Goal: Task Accomplishment & Management: Manage account settings

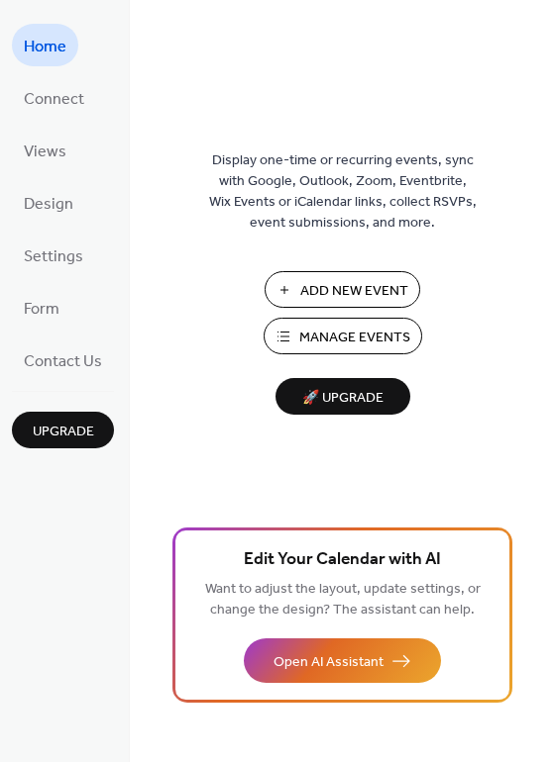
click at [326, 336] on span "Manage Events" at bounding box center [354, 338] width 111 height 21
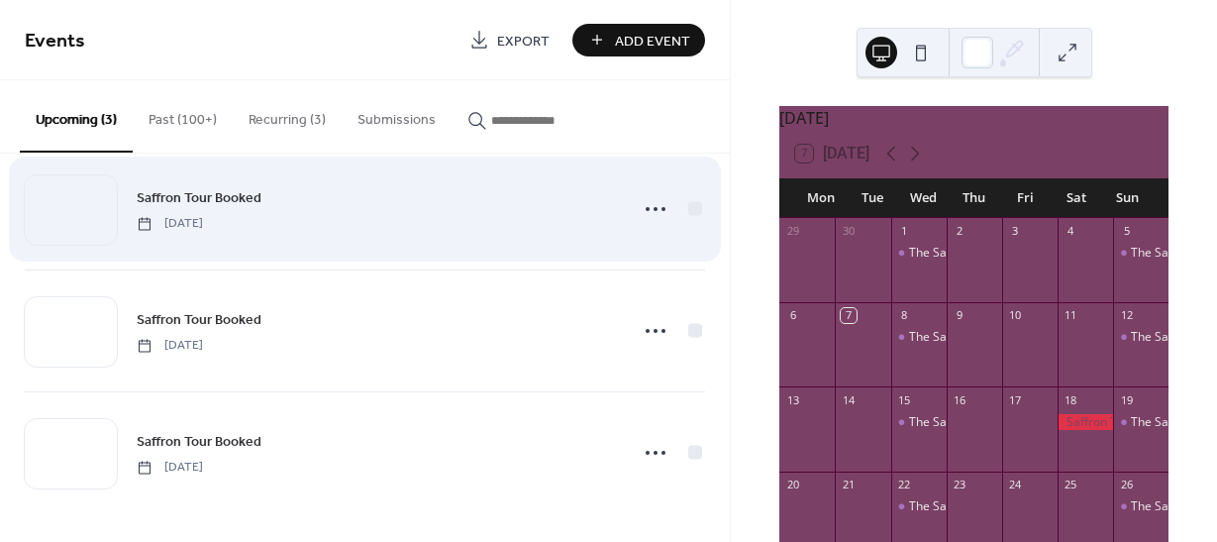
scroll to position [36, 0]
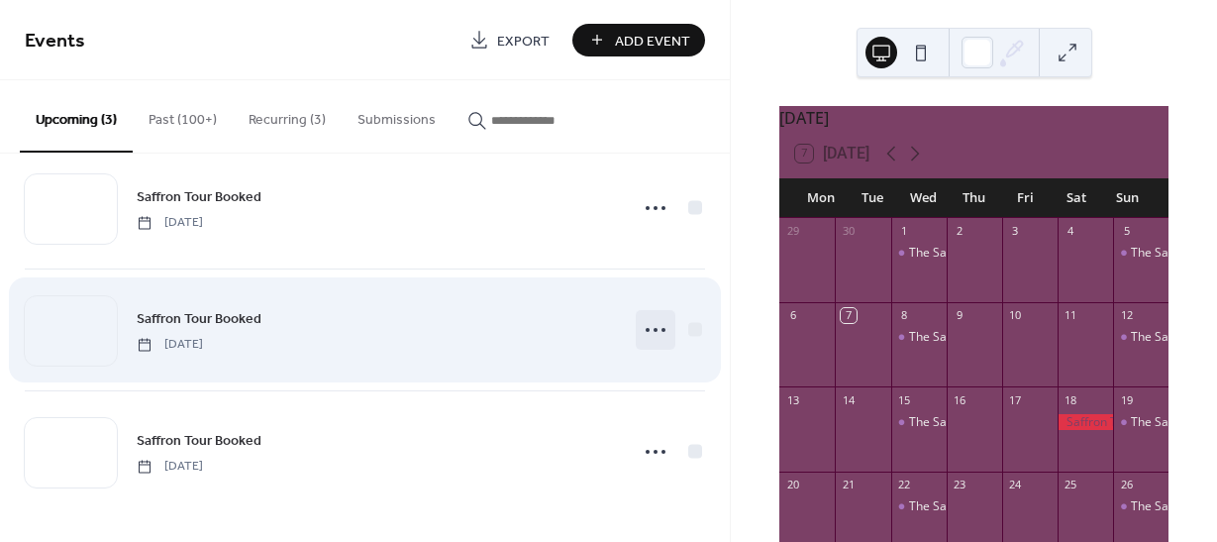
click at [649, 327] on icon at bounding box center [656, 330] width 32 height 32
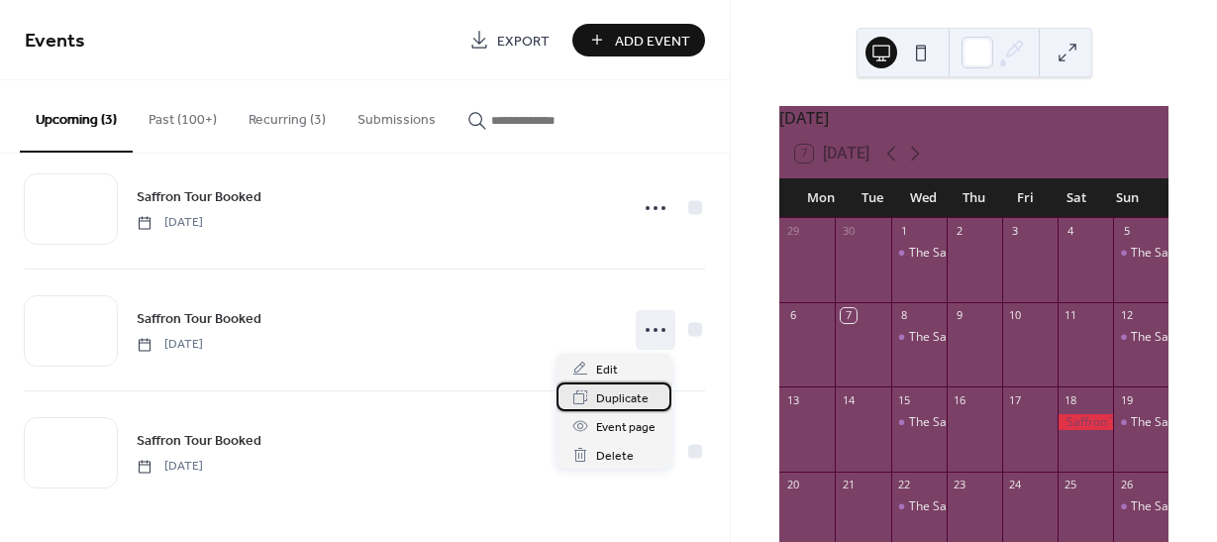
click at [617, 397] on span "Duplicate" at bounding box center [622, 398] width 52 height 21
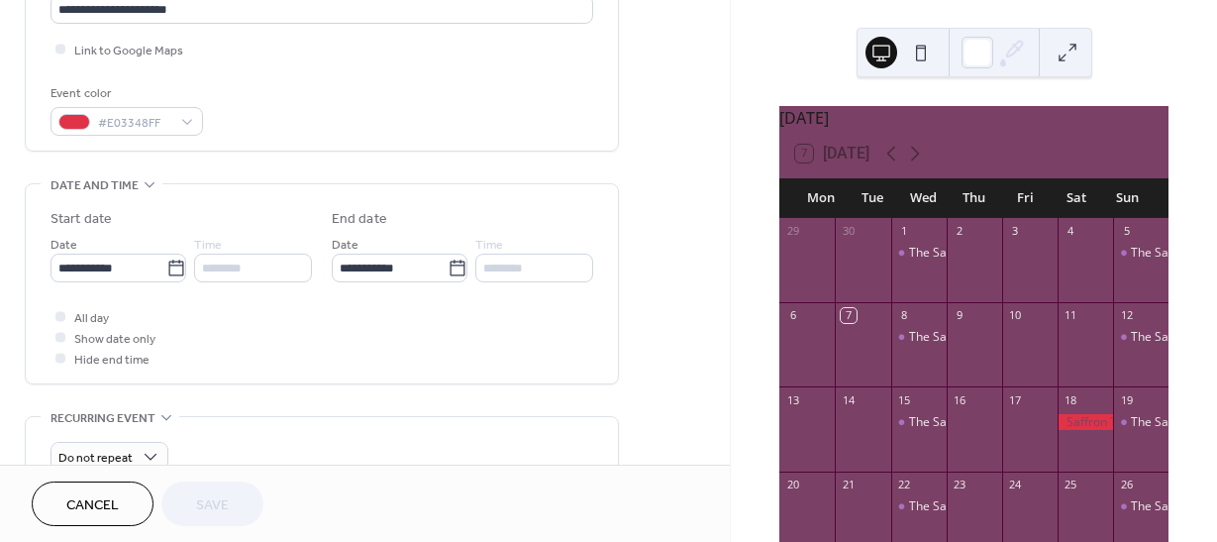
scroll to position [495, 0]
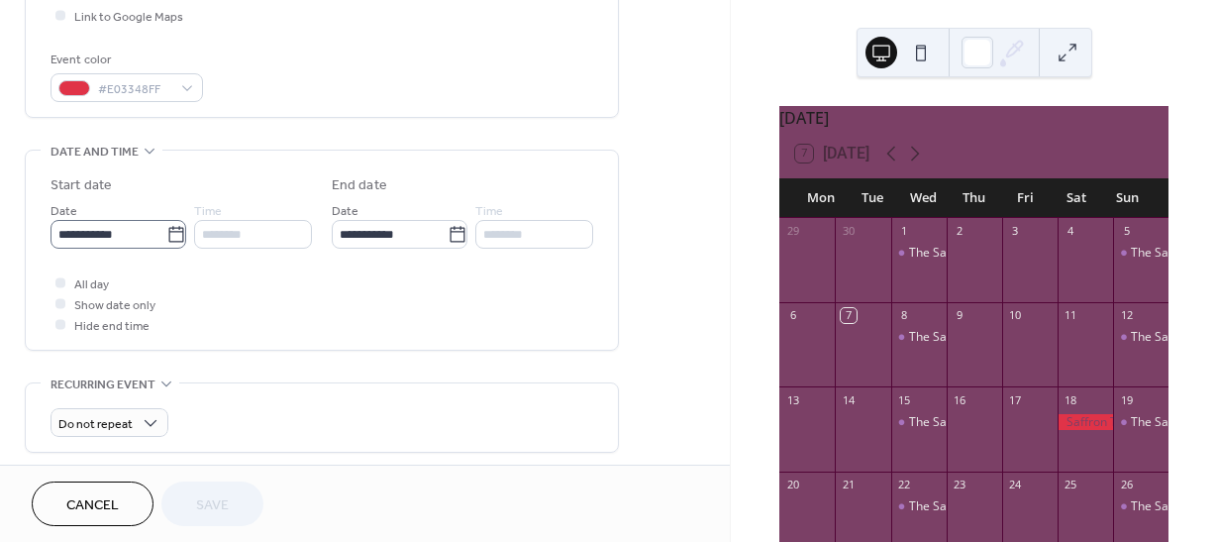
click at [167, 236] on icon at bounding box center [176, 235] width 20 height 20
click at [166, 236] on input "**********" at bounding box center [109, 234] width 116 height 29
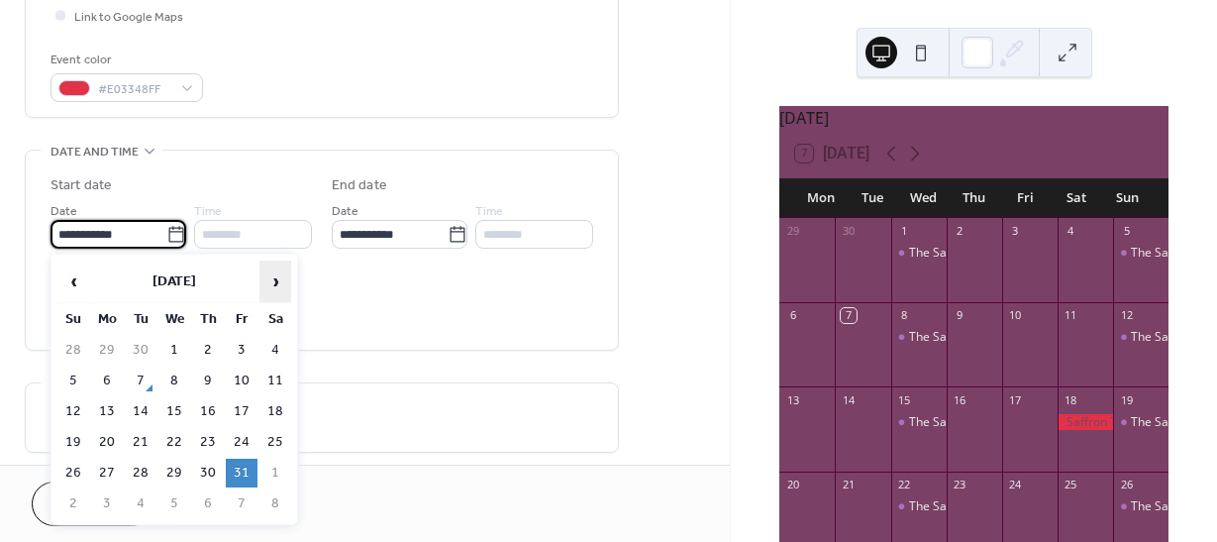
click at [276, 280] on span "›" at bounding box center [275, 281] width 30 height 40
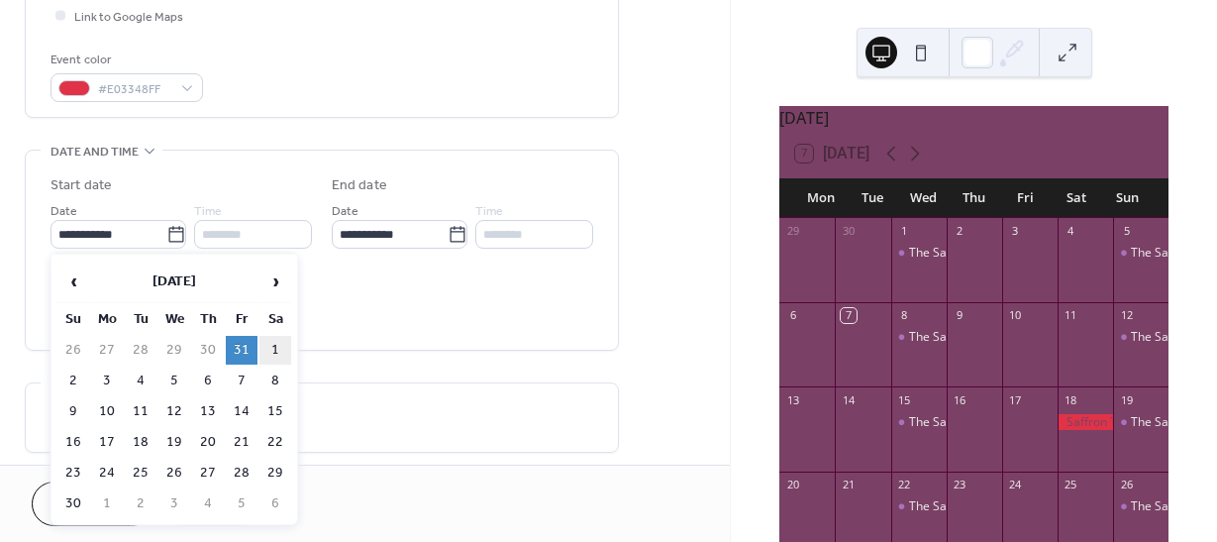
click at [274, 343] on td "1" at bounding box center [275, 350] width 32 height 29
type input "**********"
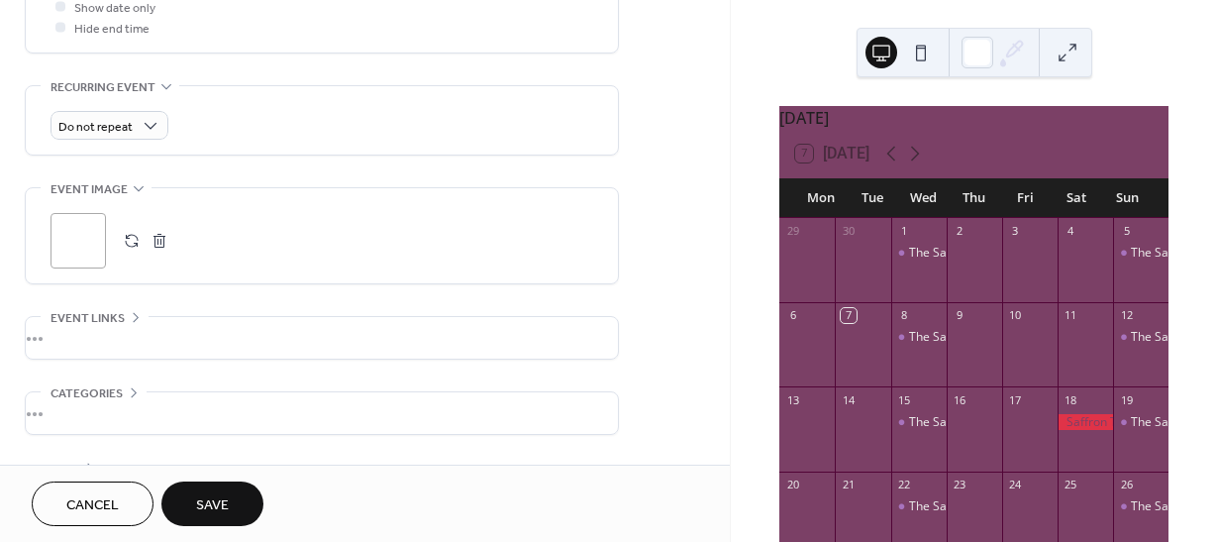
scroll to position [858, 0]
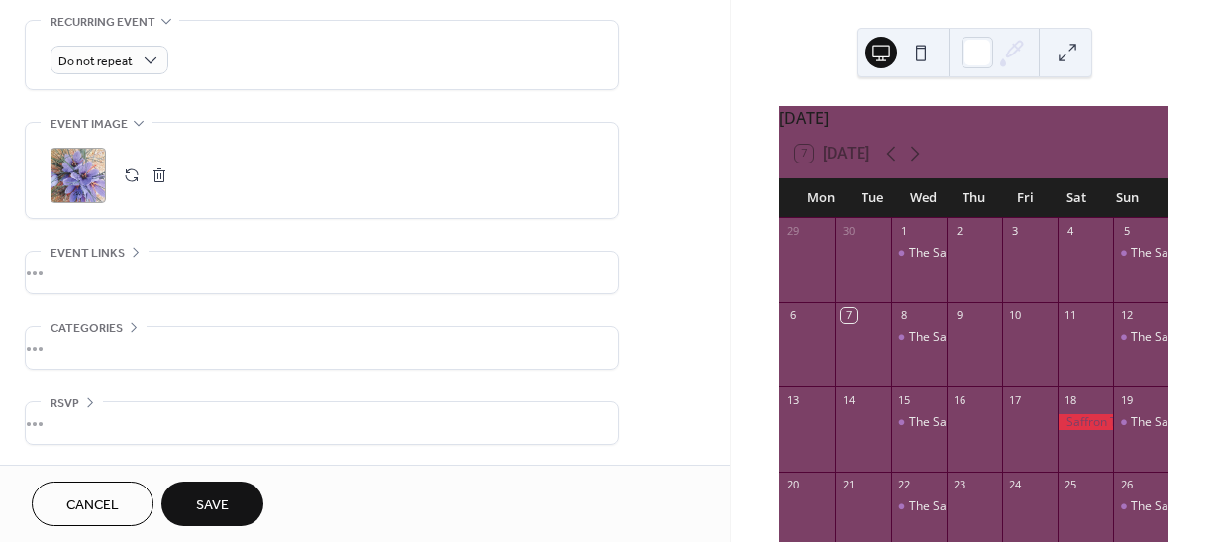
click at [200, 489] on button "Save" at bounding box center [212, 503] width 102 height 45
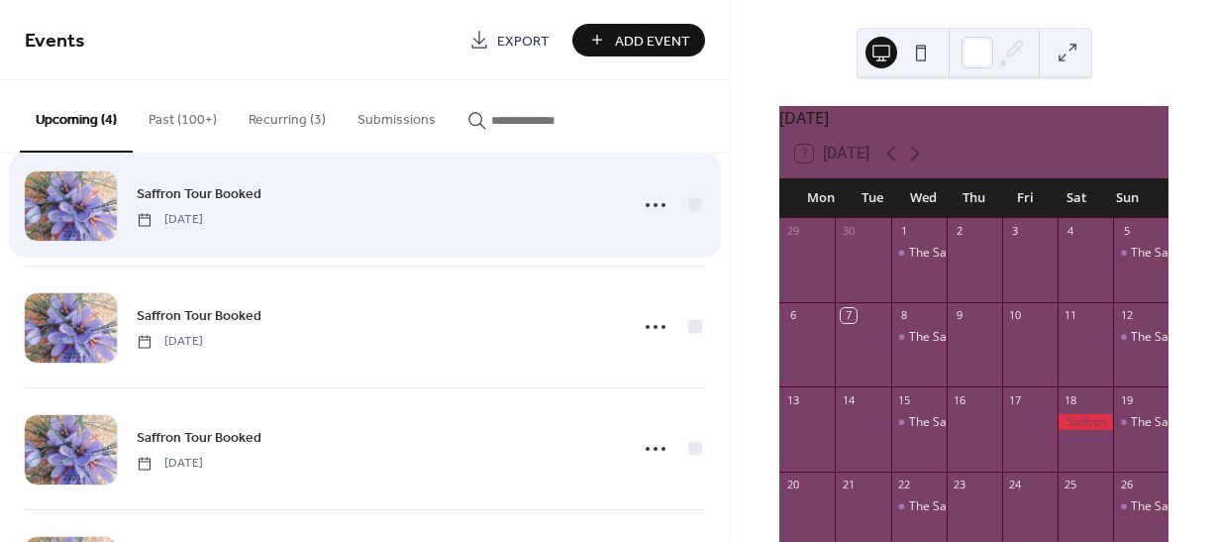
scroll to position [157, 0]
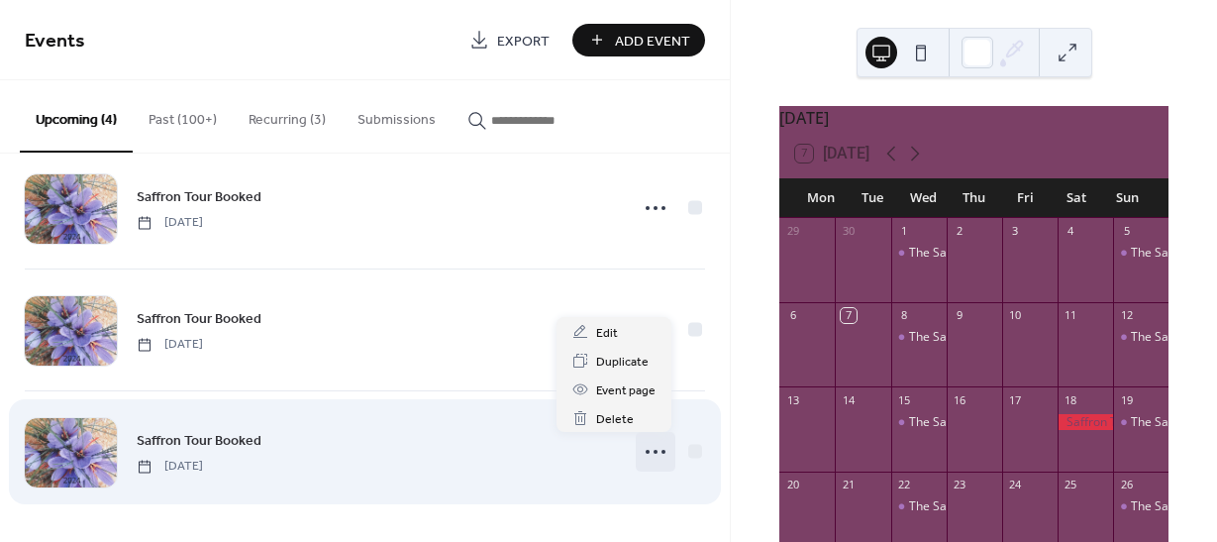
click at [646, 450] on circle at bounding box center [648, 452] width 4 height 4
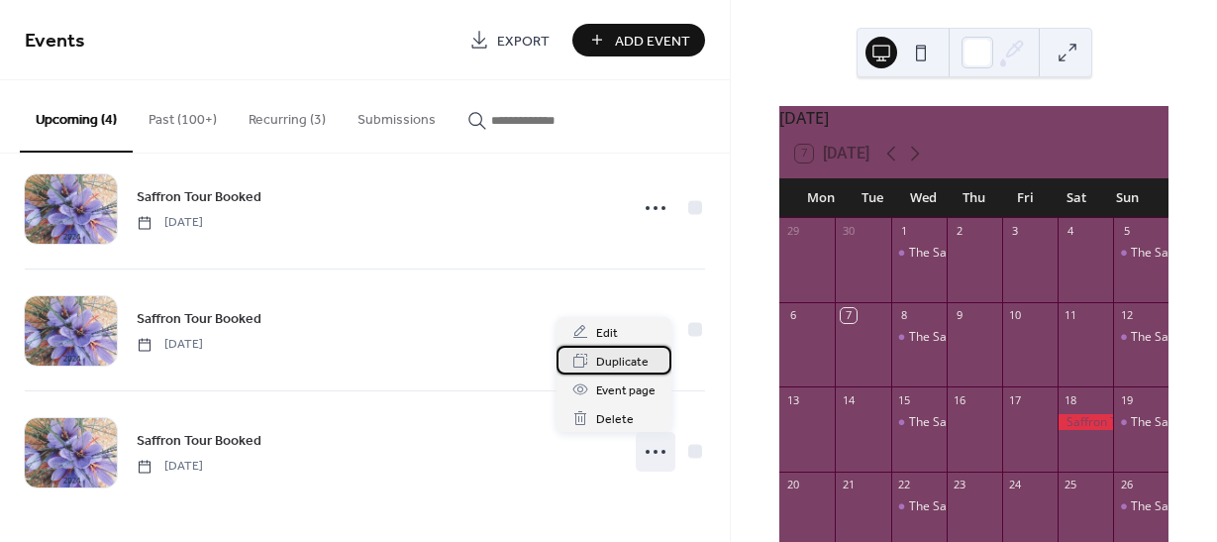
click at [618, 358] on span "Duplicate" at bounding box center [622, 362] width 52 height 21
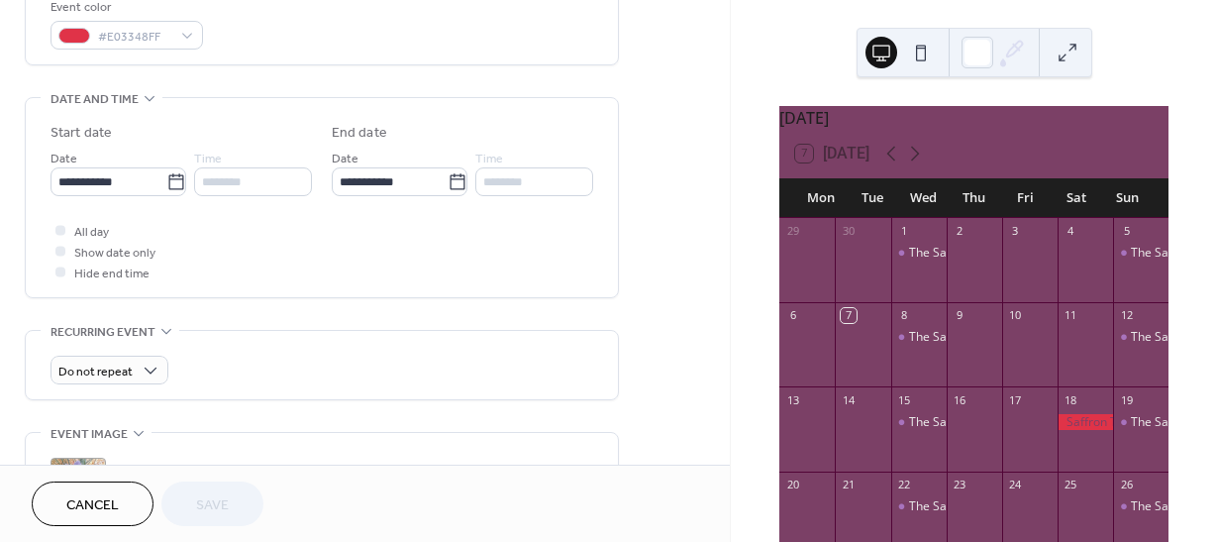
scroll to position [594, 0]
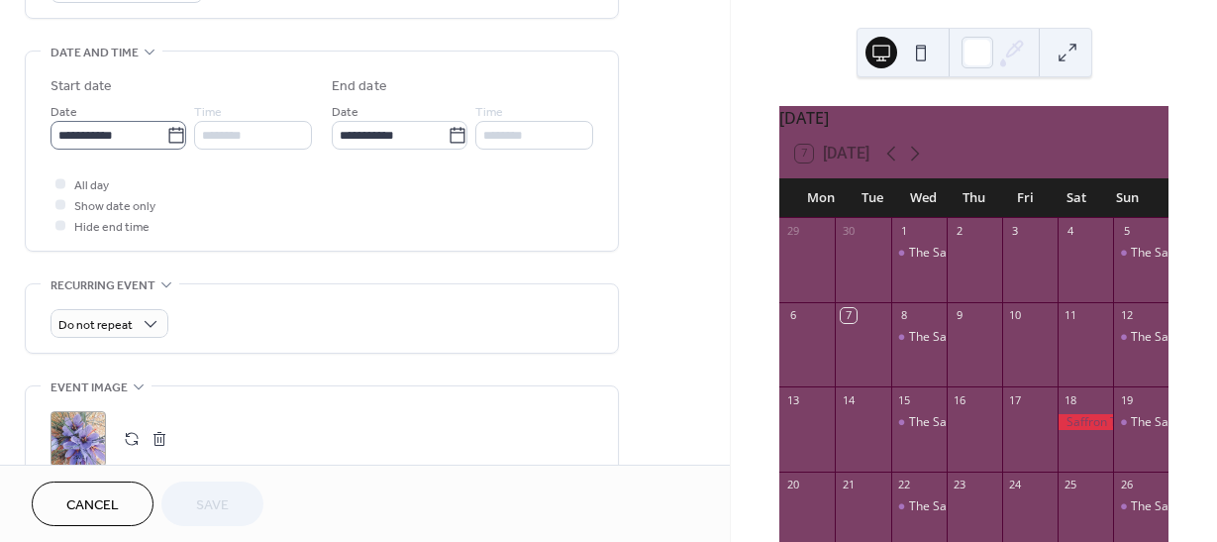
click at [173, 142] on icon at bounding box center [175, 135] width 15 height 16
click at [166, 142] on input "**********" at bounding box center [109, 135] width 116 height 29
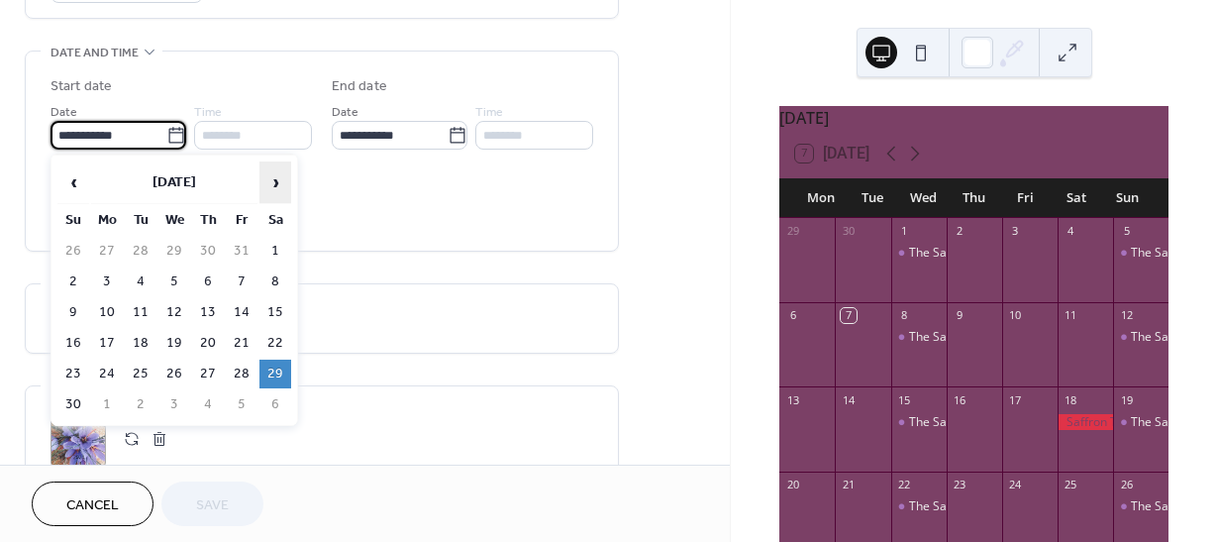
click at [269, 180] on span "›" at bounding box center [275, 182] width 30 height 40
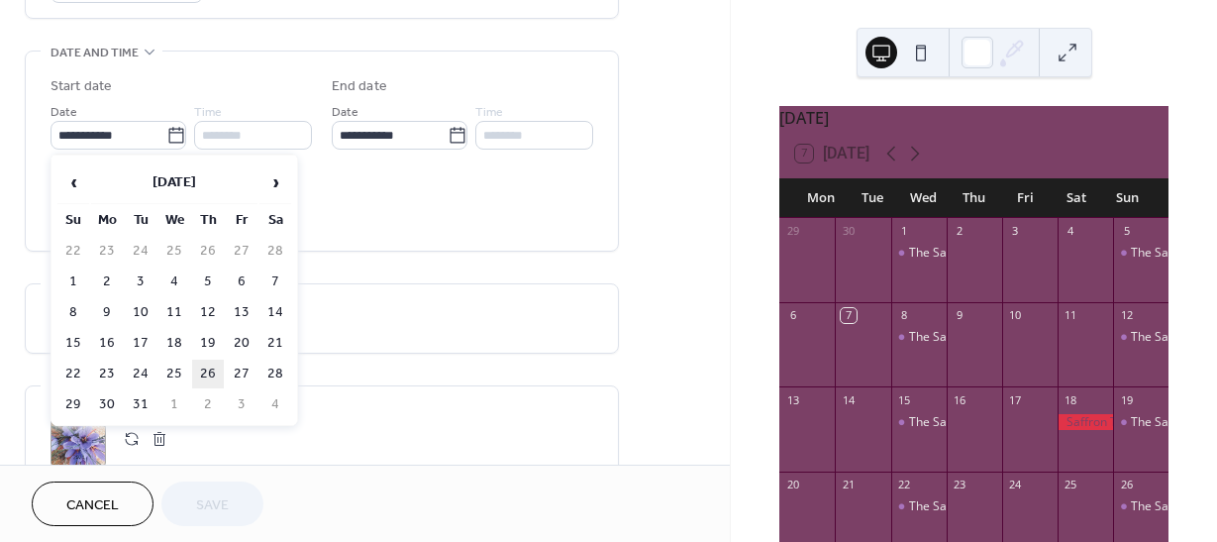
click at [208, 376] on td "26" at bounding box center [208, 373] width 32 height 29
type input "**********"
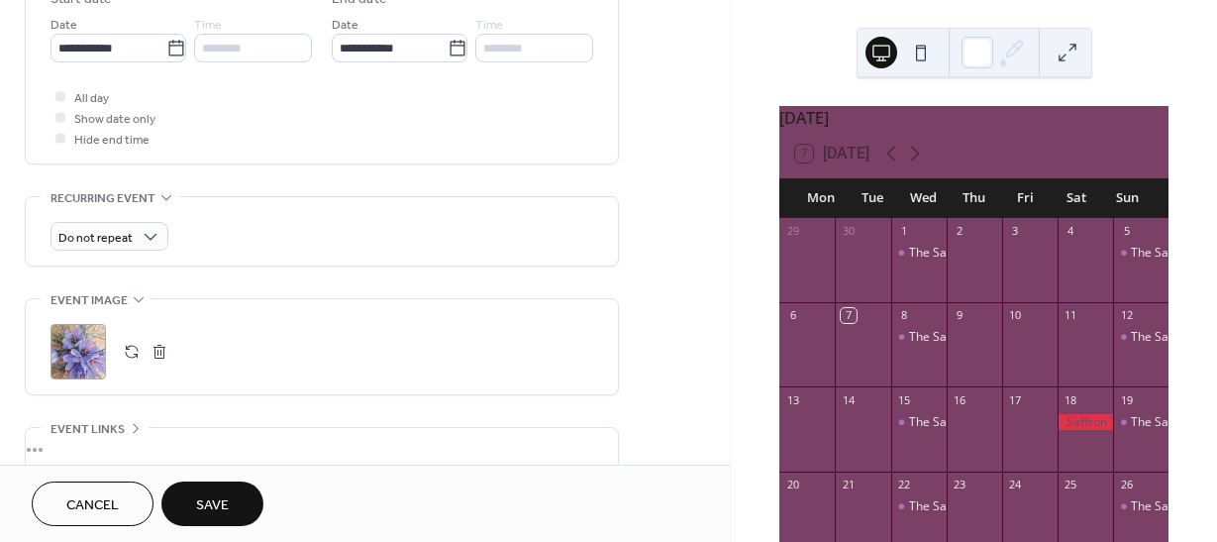
scroll to position [858, 0]
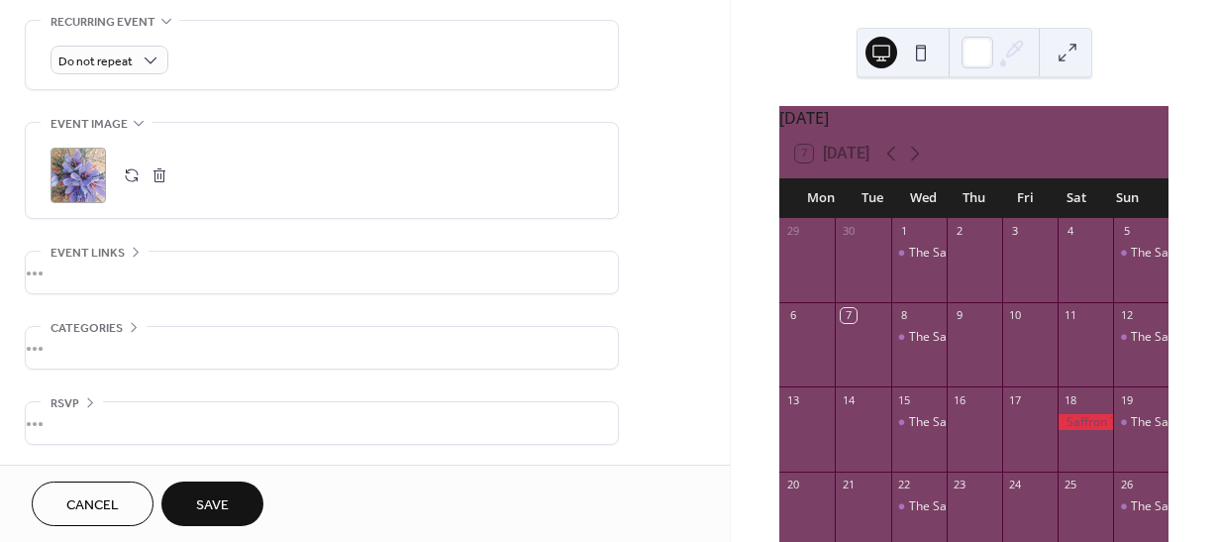
click at [220, 502] on span "Save" at bounding box center [212, 505] width 33 height 21
